Goal: Transaction & Acquisition: Purchase product/service

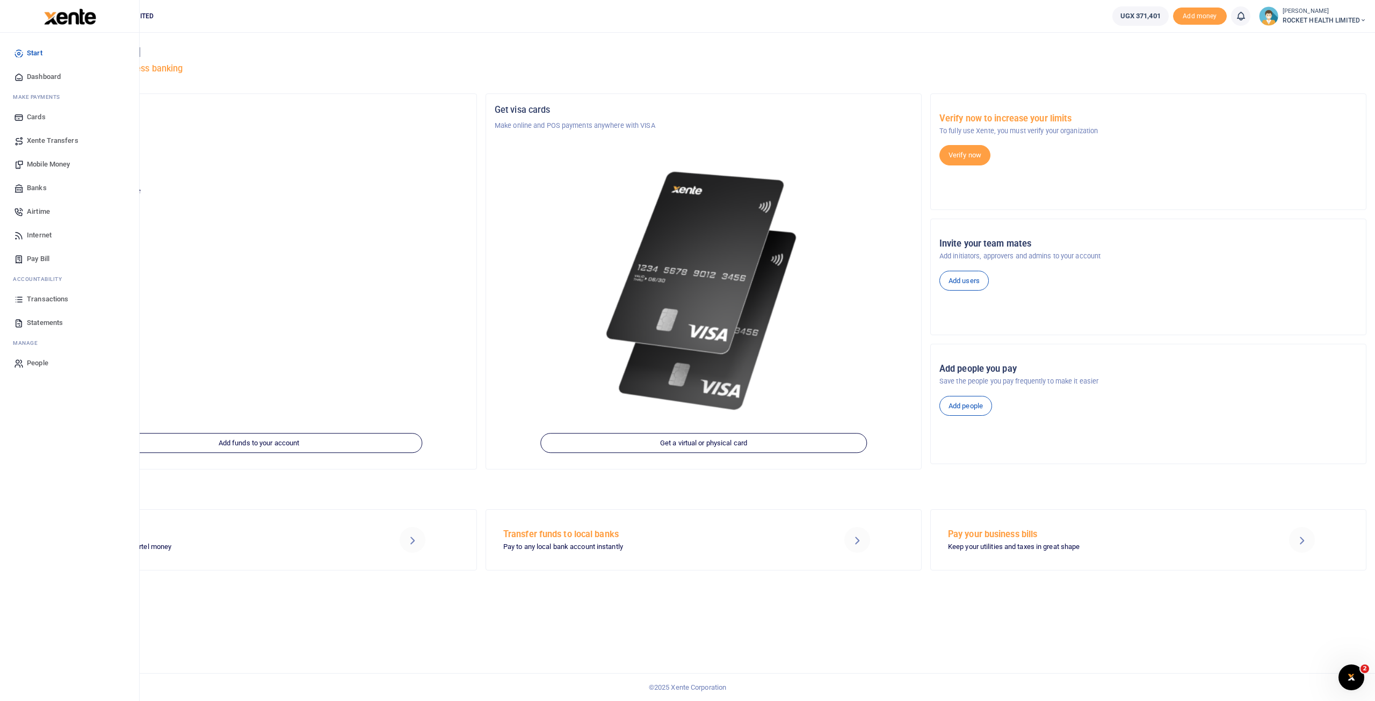
click at [46, 302] on span "Transactions" at bounding box center [47, 299] width 41 height 11
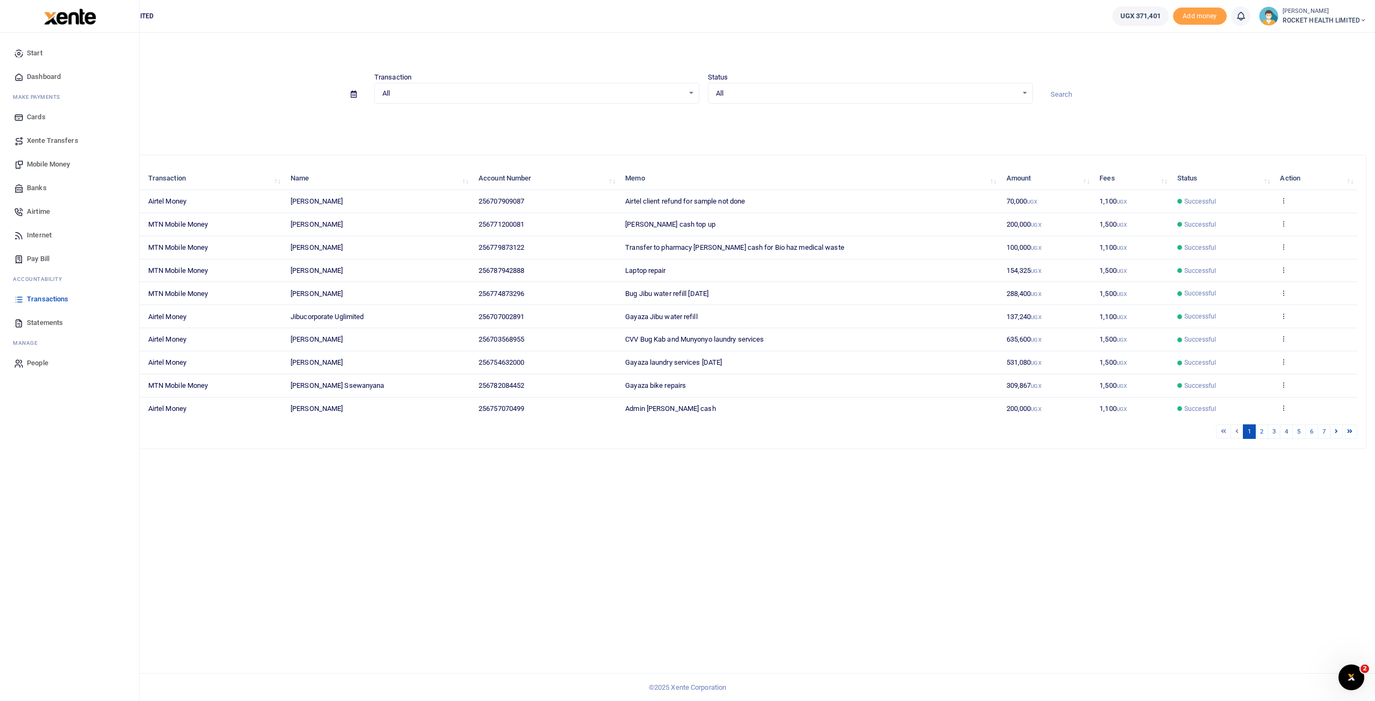
click at [47, 164] on span "Mobile Money" at bounding box center [48, 164] width 43 height 11
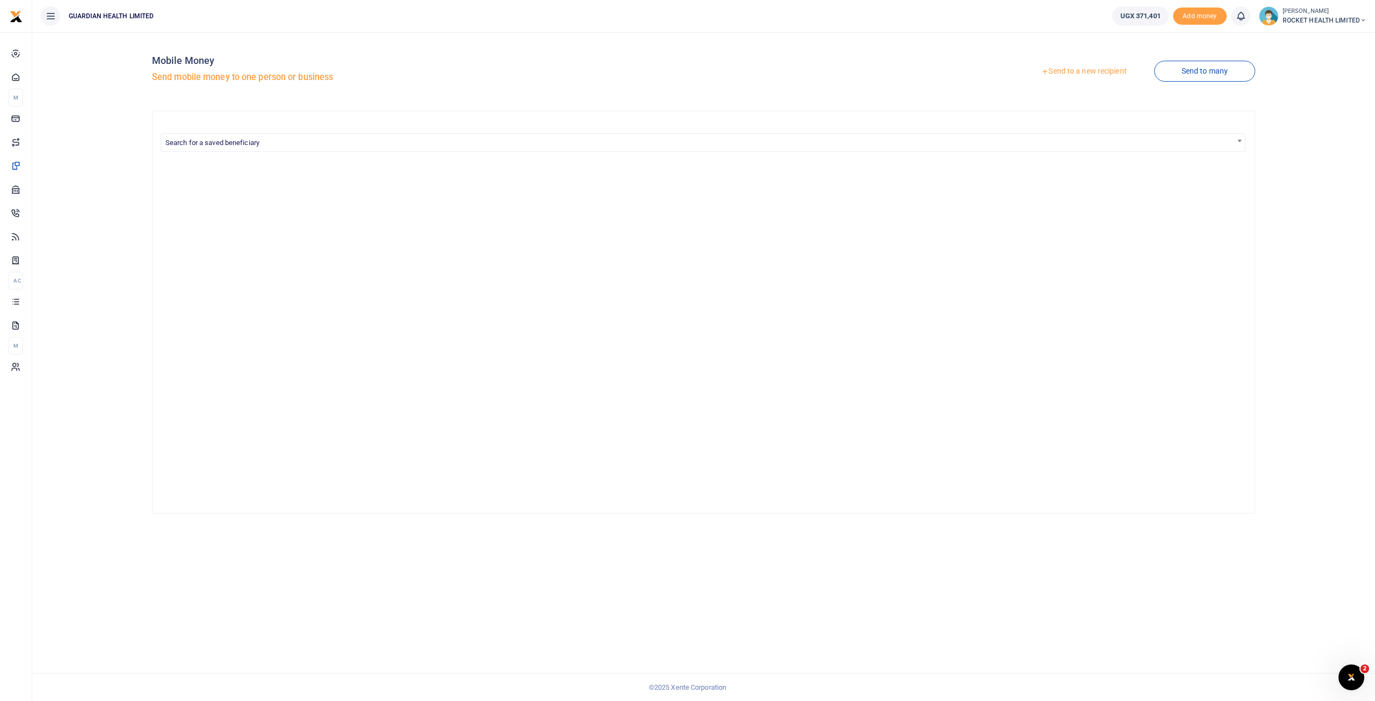
click at [1085, 67] on link "Send to a new recipient" at bounding box center [1083, 71] width 140 height 19
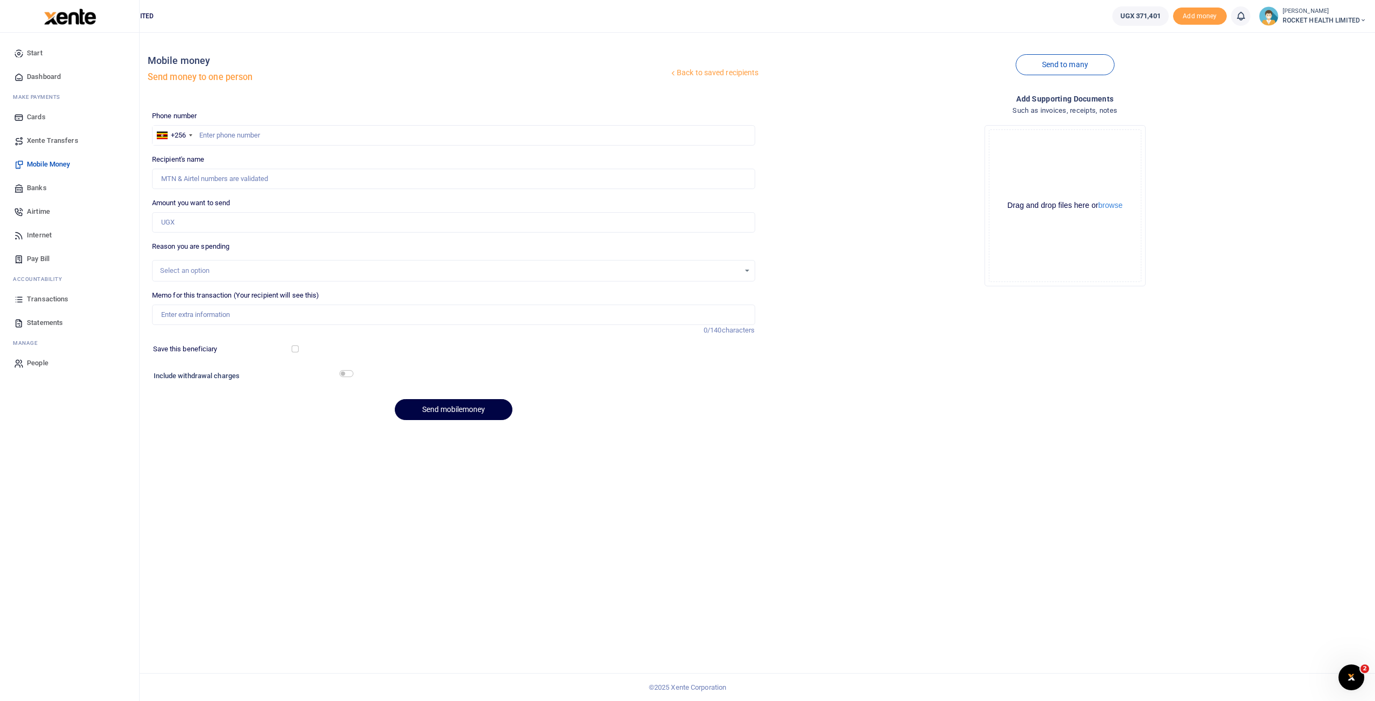
click at [40, 299] on span "Transactions" at bounding box center [47, 299] width 41 height 11
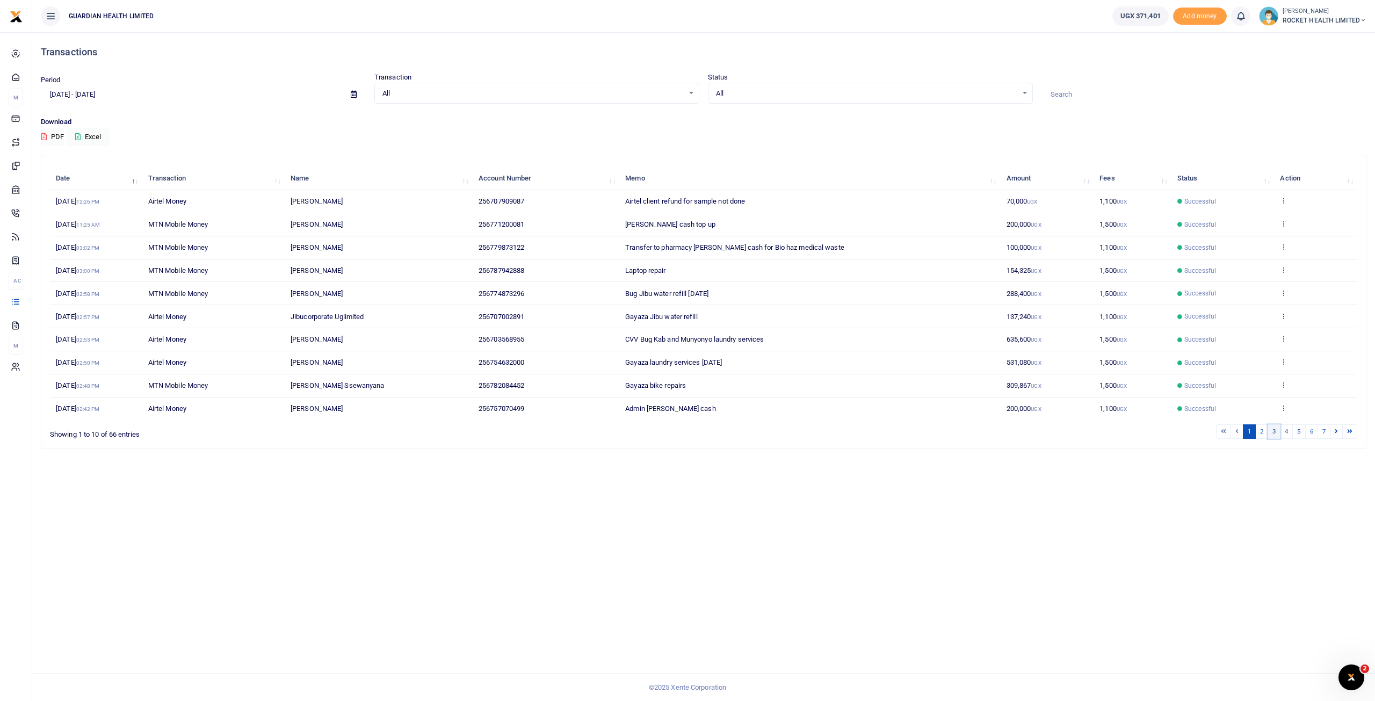
click at [1278, 432] on link "3" at bounding box center [1273, 431] width 13 height 14
click at [1265, 427] on link "2" at bounding box center [1261, 431] width 13 height 14
click at [1289, 430] on link "4" at bounding box center [1286, 431] width 13 height 14
click at [1298, 429] on link "5" at bounding box center [1298, 431] width 13 height 14
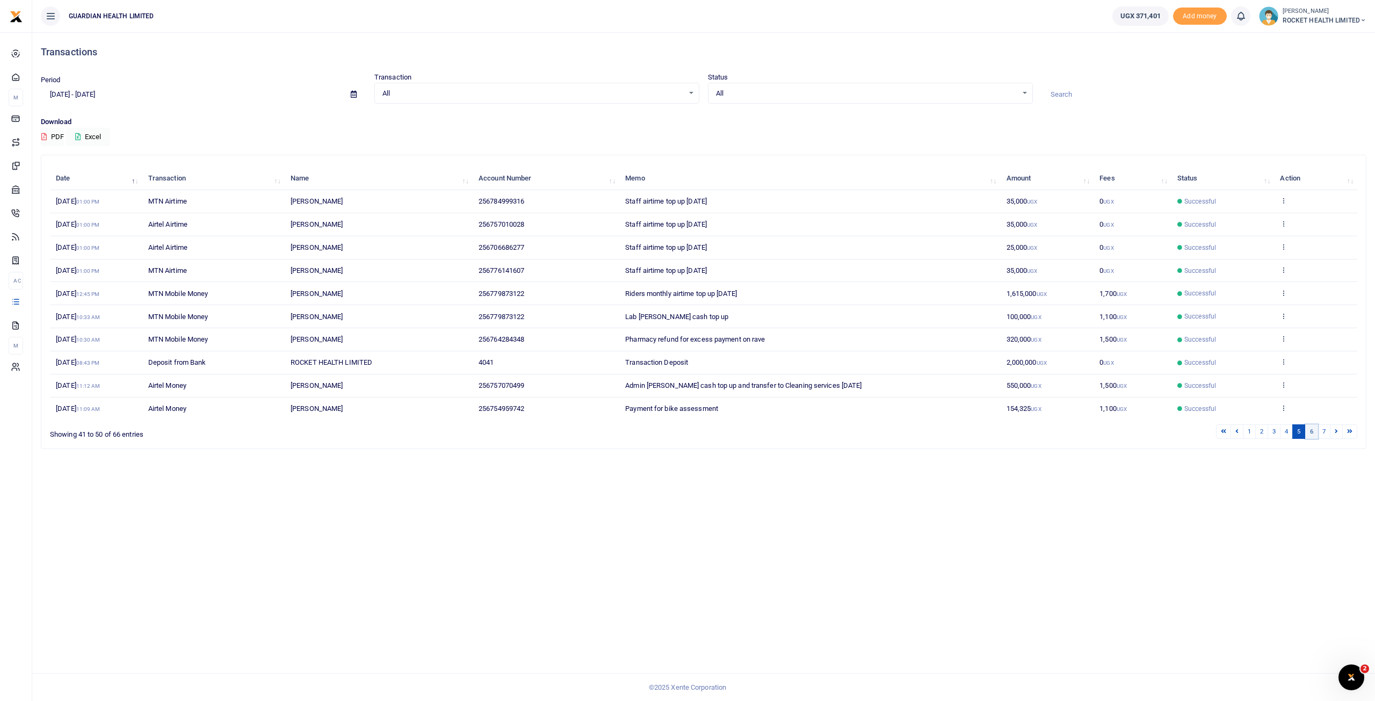
click at [1312, 424] on link "6" at bounding box center [1311, 431] width 13 height 14
click at [1287, 220] on icon at bounding box center [1283, 224] width 7 height 8
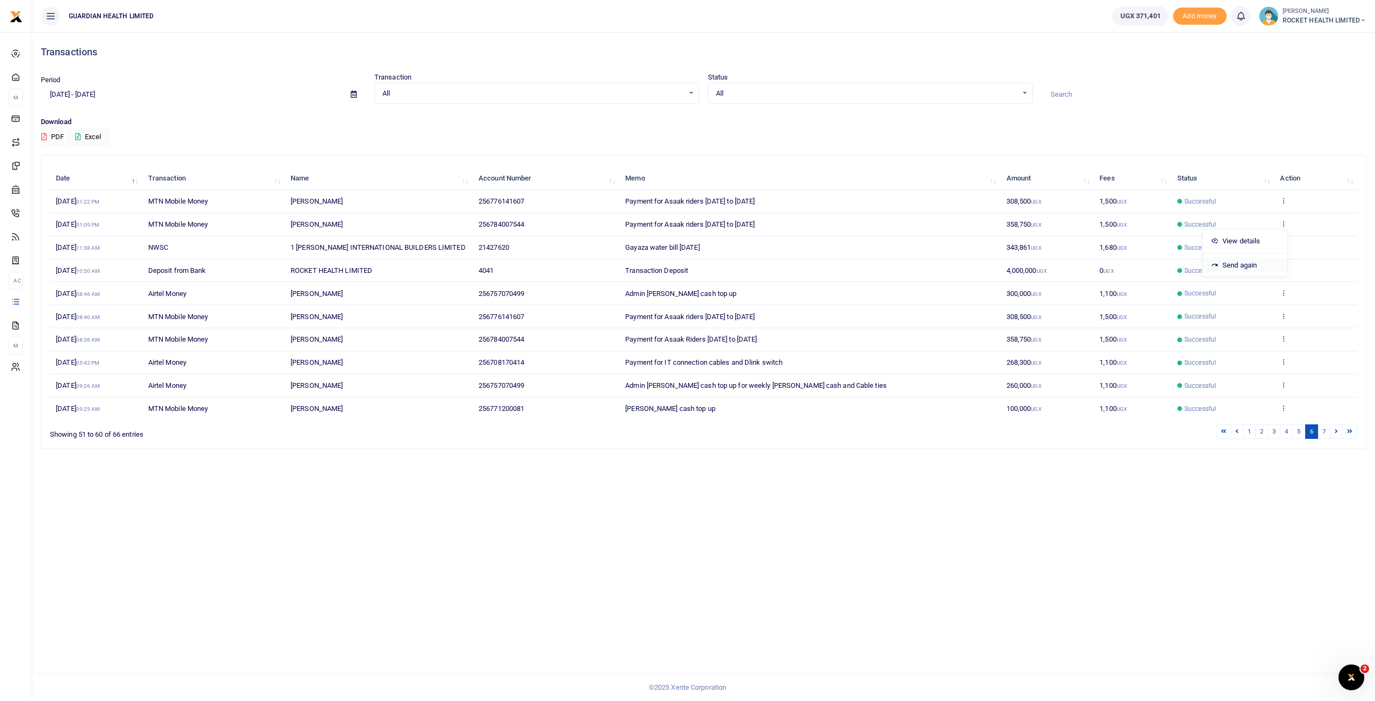
click at [1243, 260] on link "Send again" at bounding box center [1244, 265] width 85 height 15
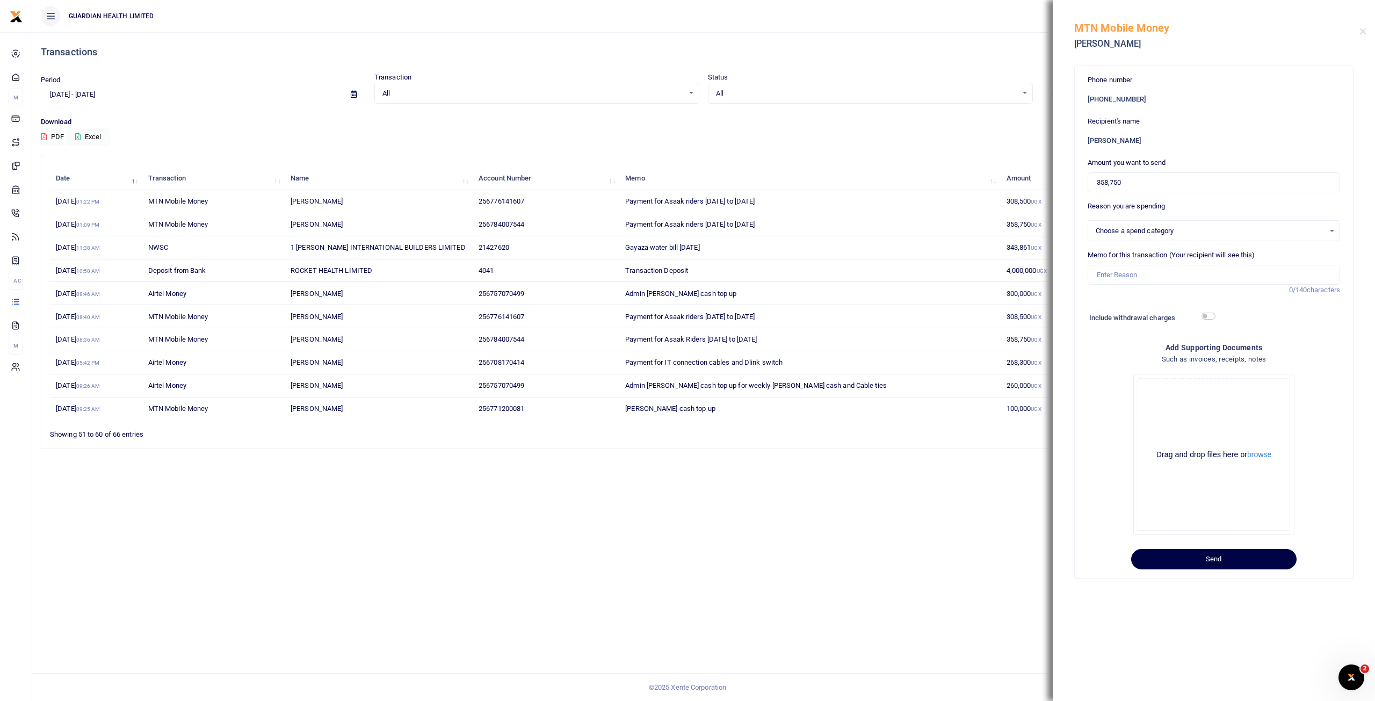
select select "5436"
click at [1136, 182] on input "358,750" at bounding box center [1213, 182] width 252 height 20
type input "350,000"
click at [1115, 280] on input "Memo for this transaction (Your recipient will see this)" at bounding box center [1213, 275] width 252 height 20
type input "Payment for Asaak riders [DATE] to [DATE]"
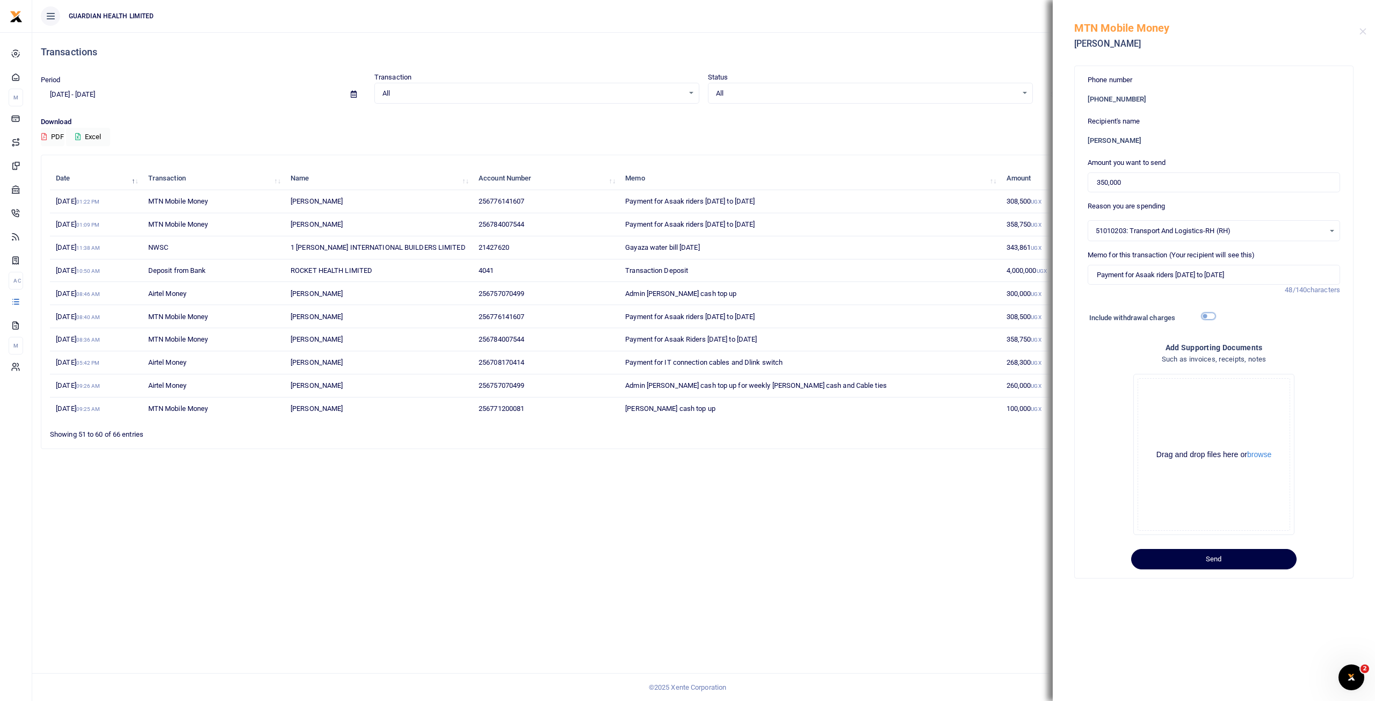
click at [1210, 317] on input "checkbox" at bounding box center [1208, 316] width 14 height 7
checkbox input "true"
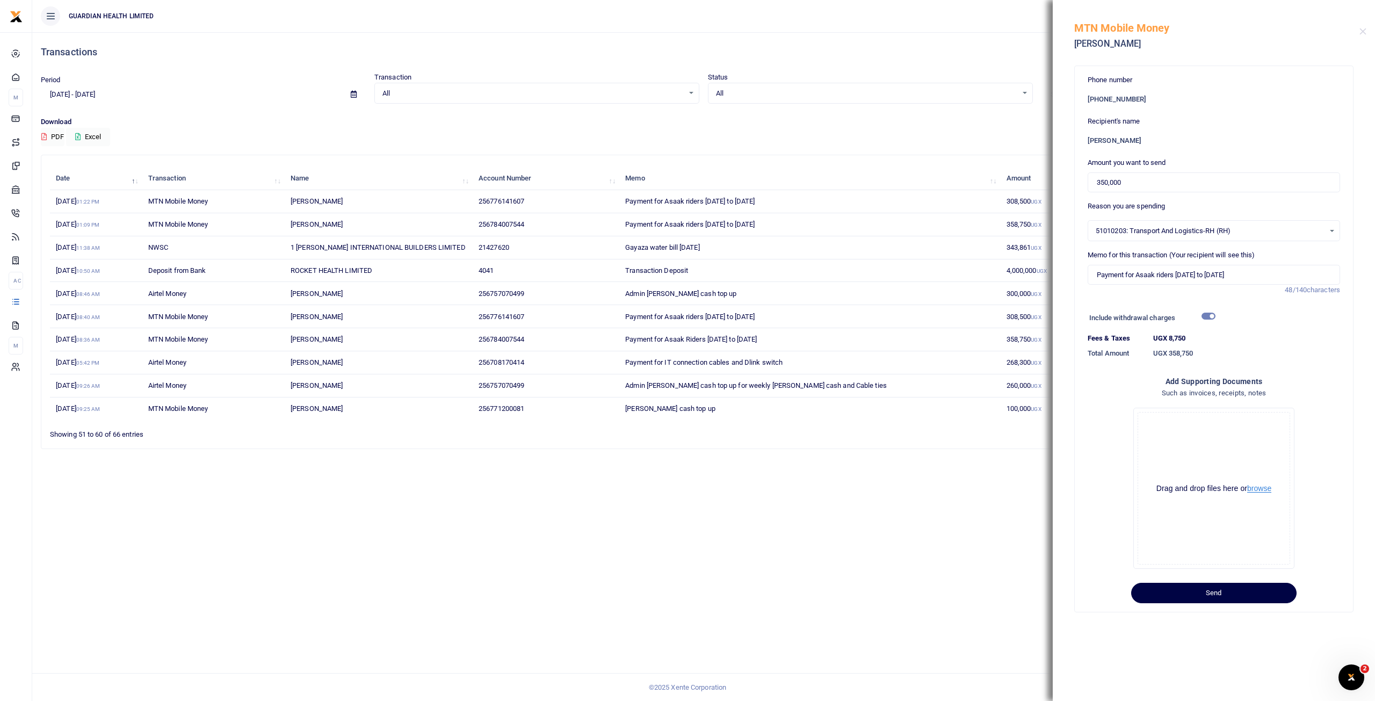
click at [1263, 488] on button "browse" at bounding box center [1259, 488] width 24 height 8
click at [1209, 591] on button "Send" at bounding box center [1213, 593] width 165 height 20
